Goal: Task Accomplishment & Management: Use online tool/utility

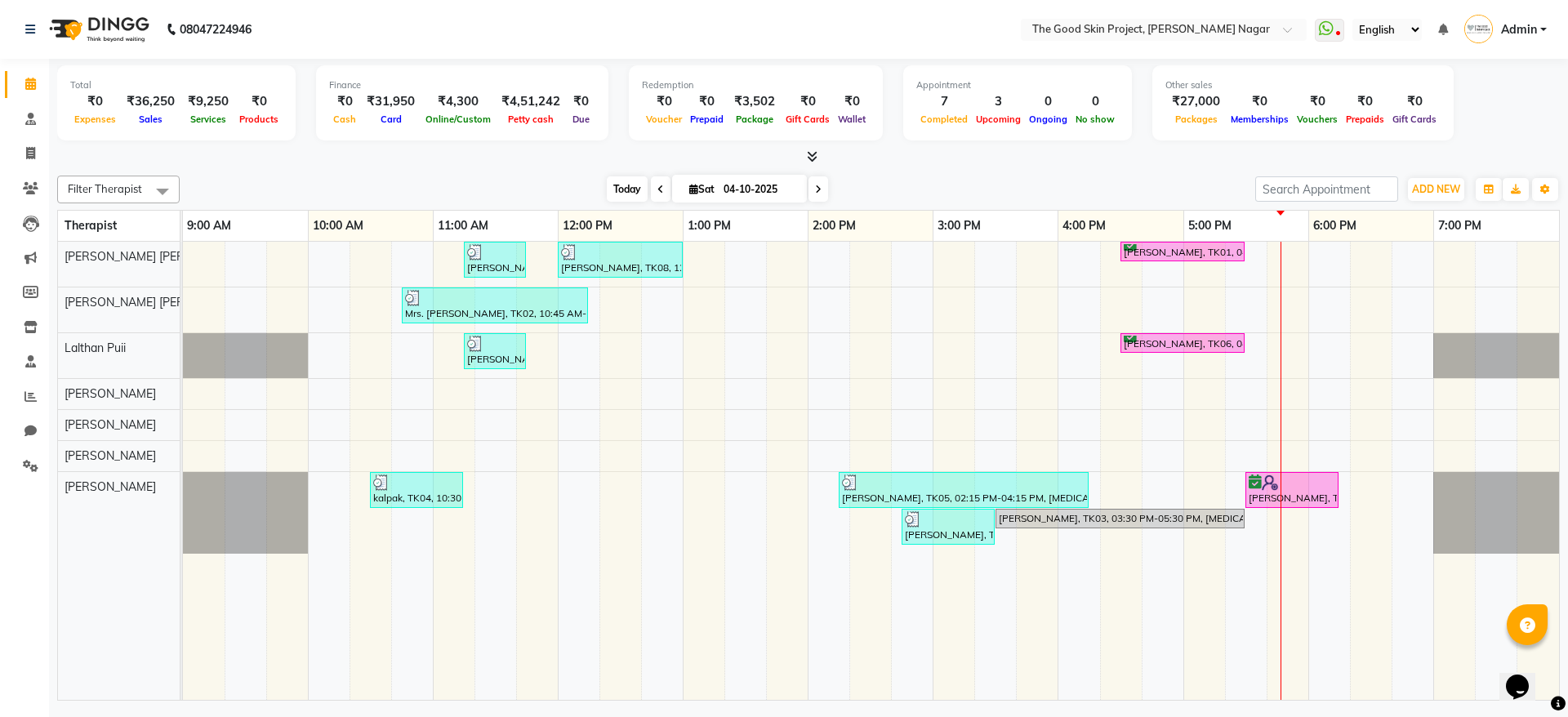
click at [625, 181] on span "Today" at bounding box center [627, 189] width 41 height 25
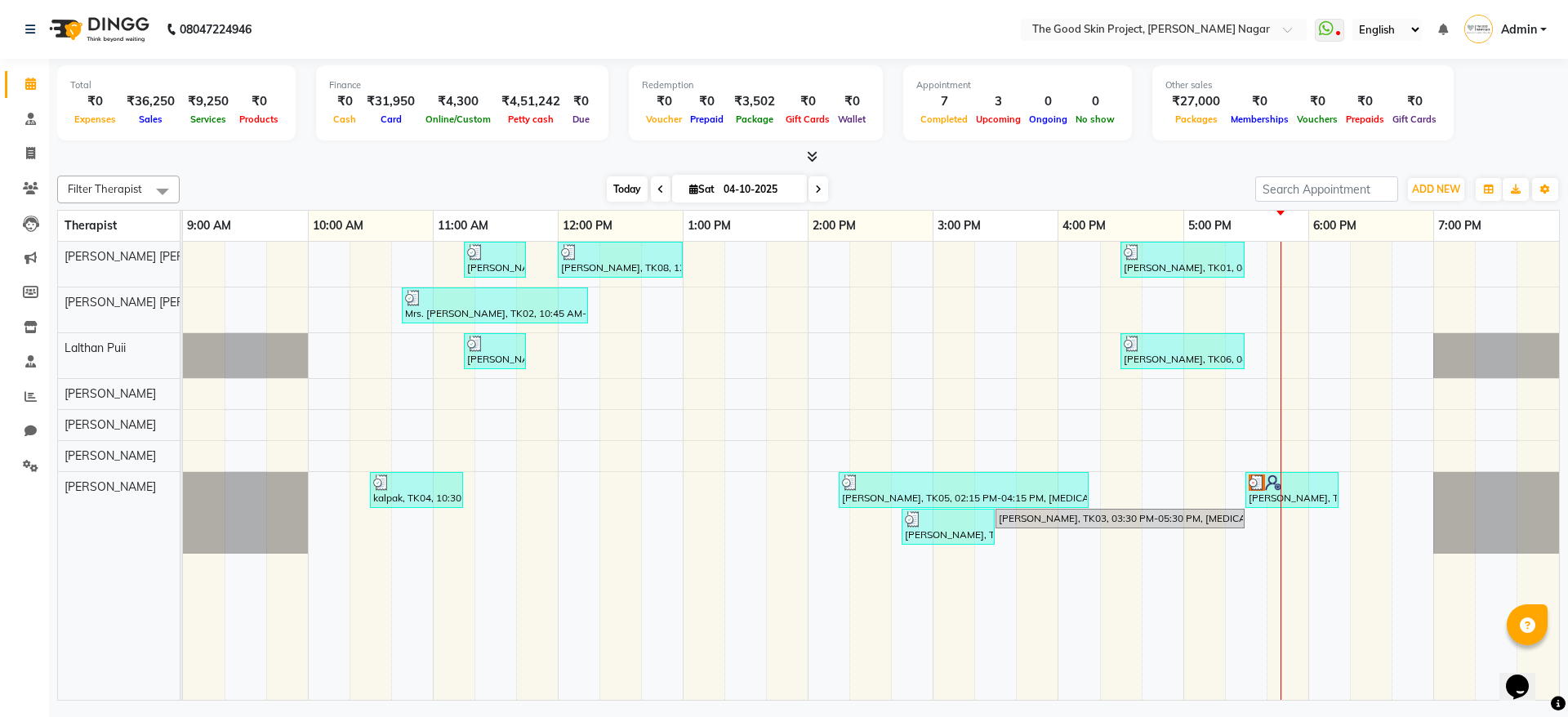
click at [625, 181] on span "Today" at bounding box center [627, 189] width 41 height 25
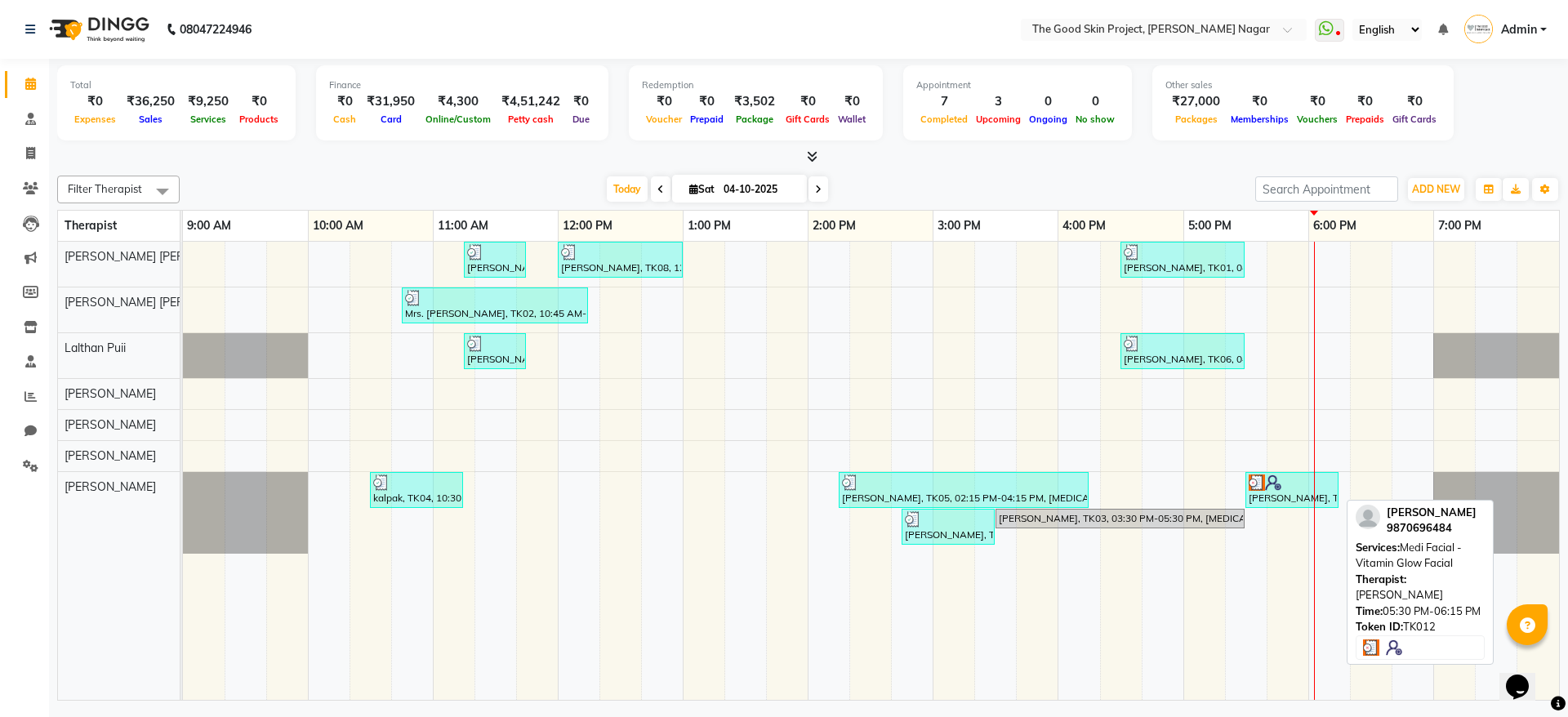
click at [1293, 487] on div at bounding box center [1292, 482] width 86 height 17
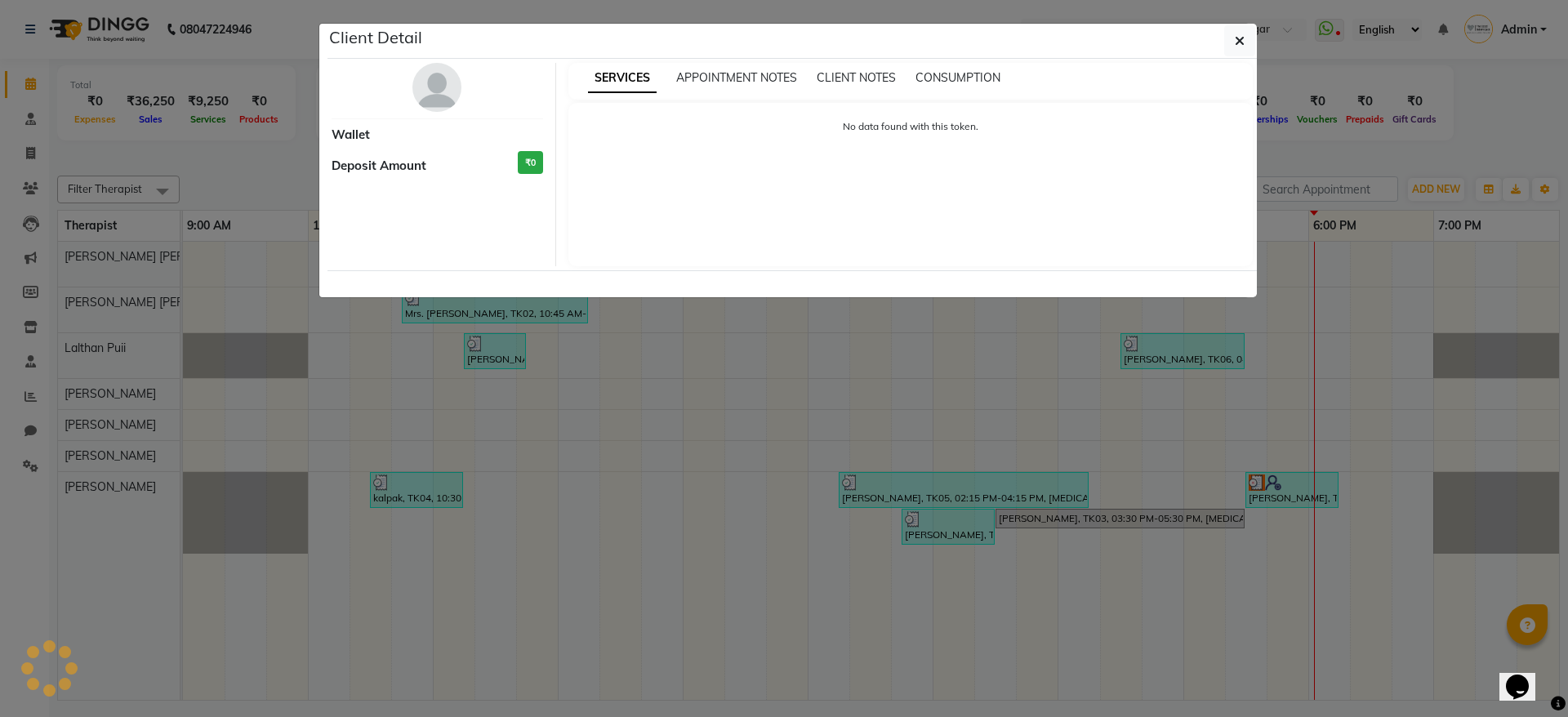
select select "3"
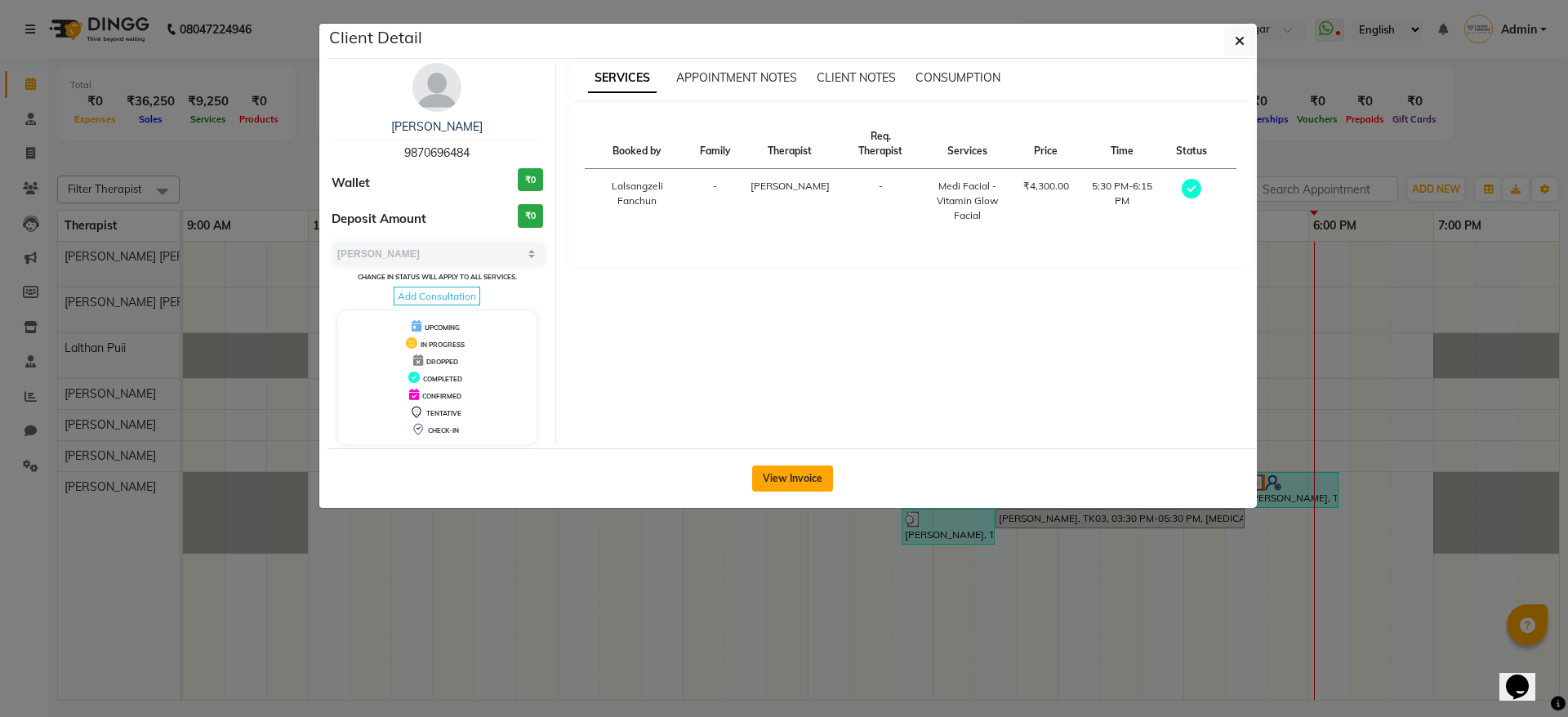
click at [817, 478] on button "View Invoice" at bounding box center [792, 479] width 81 height 26
